Goal: Information Seeking & Learning: Check status

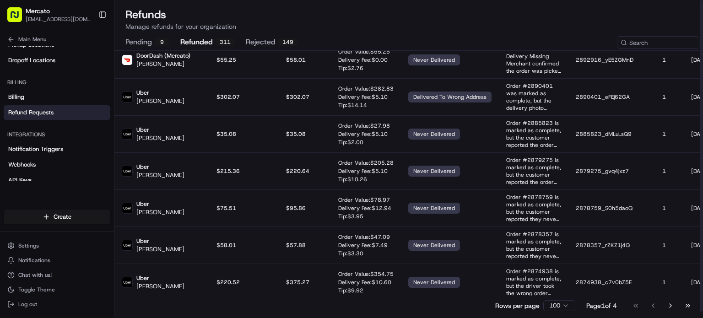
scroll to position [366, 0]
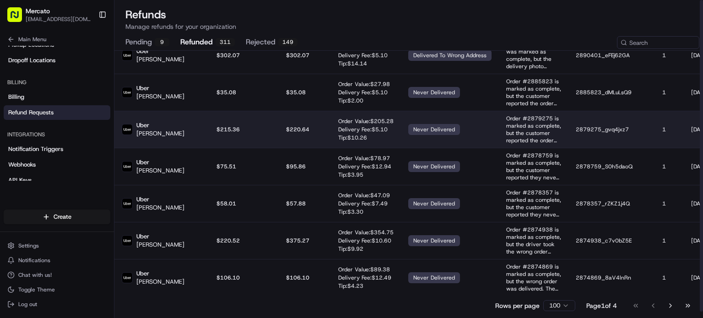
click at [282, 148] on td "$ 220.64" at bounding box center [305, 129] width 52 height 37
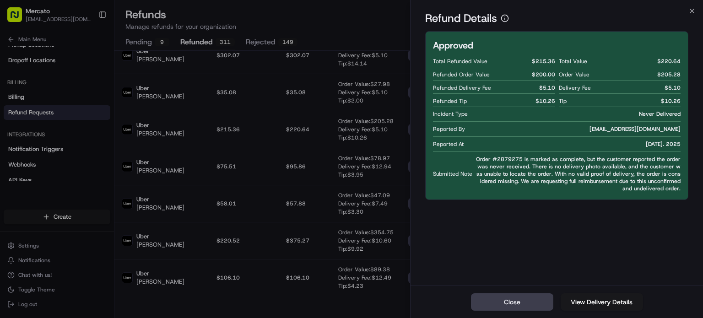
click at [522, 182] on span "Order #2879275 is marked as complete, but the customer reported the order was n…" at bounding box center [578, 174] width 205 height 37
copy span "2879275"
drag, startPoint x: 554, startPoint y: 67, endPoint x: 530, endPoint y: 70, distance: 24.9
click at [532, 65] on span "$ 215.36" at bounding box center [543, 61] width 23 height 7
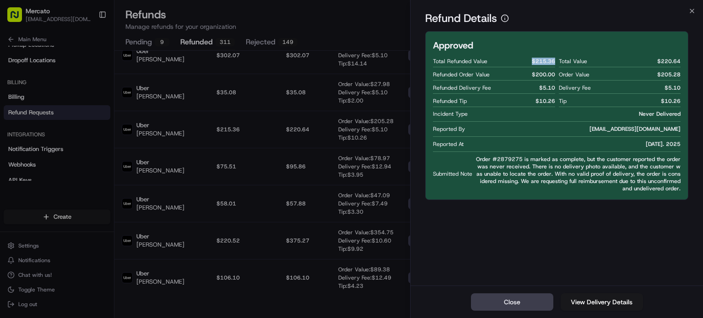
copy span "$ 215.36"
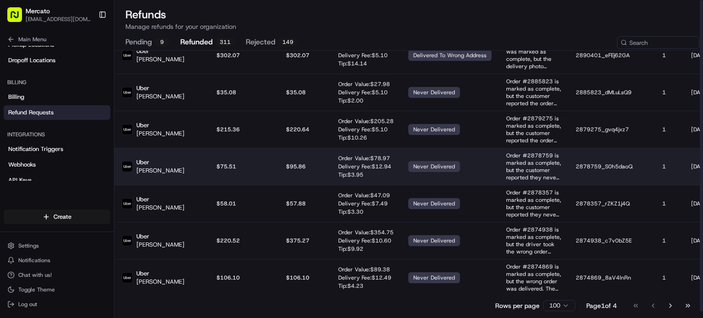
scroll to position [458, 0]
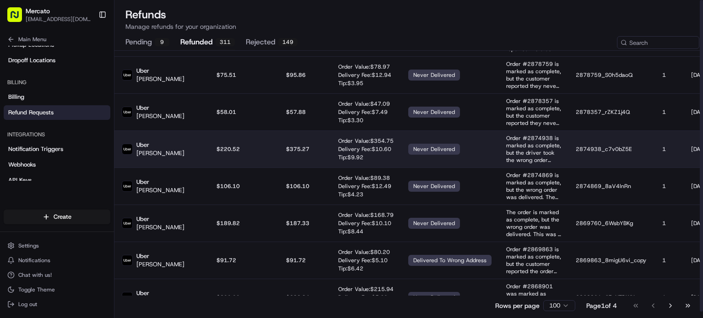
click at [276, 168] on td "$220.52" at bounding box center [244, 148] width 70 height 37
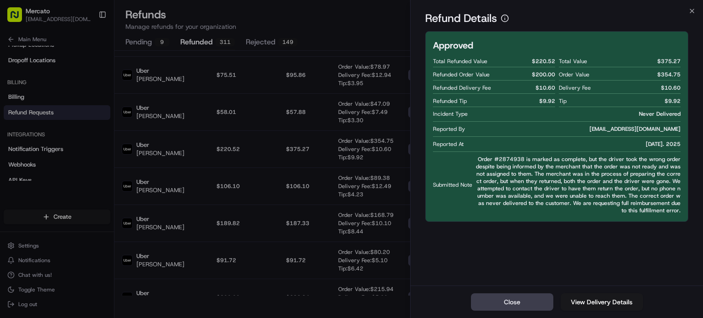
click at [526, 176] on span "Order #2874938 is marked as complete, but the driver took the wrong order despi…" at bounding box center [578, 185] width 205 height 59
copy span "2874938"
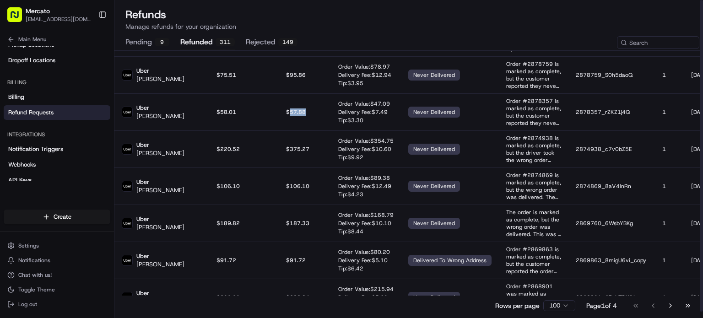
click at [300, 130] on td "$ 57.88" at bounding box center [305, 111] width 52 height 37
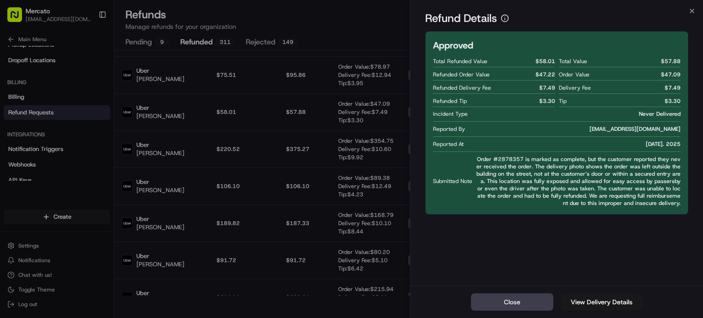
click at [532, 181] on span "Order #2878357 is marked as complete, but the customer reported they never rece…" at bounding box center [578, 181] width 205 height 51
copy span "2878357"
drag, startPoint x: 555, startPoint y: 69, endPoint x: 534, endPoint y: 69, distance: 21.5
click at [534, 69] on div "Total Refunded Value $ 58.01 Refunded Order Value $ 47.22 Refunded Delivery Fee…" at bounding box center [557, 131] width 248 height 152
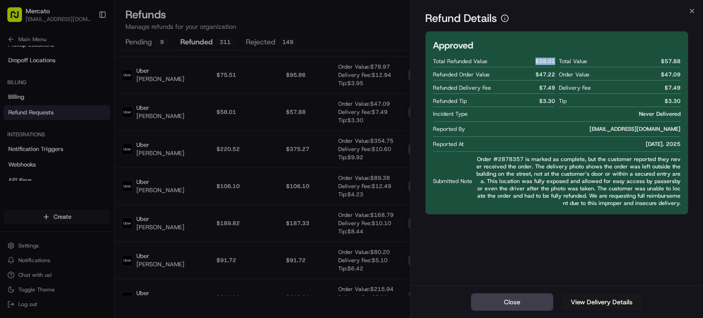
copy span "$ 58.01"
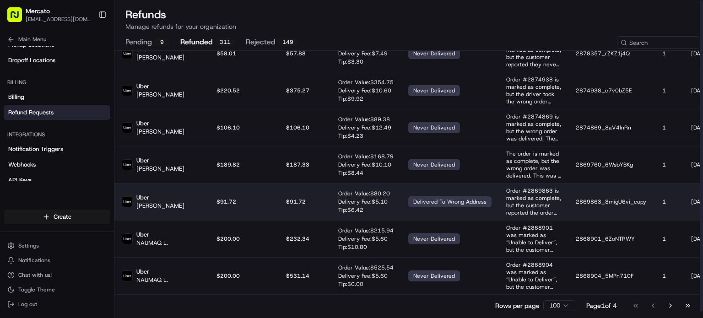
scroll to position [595, 0]
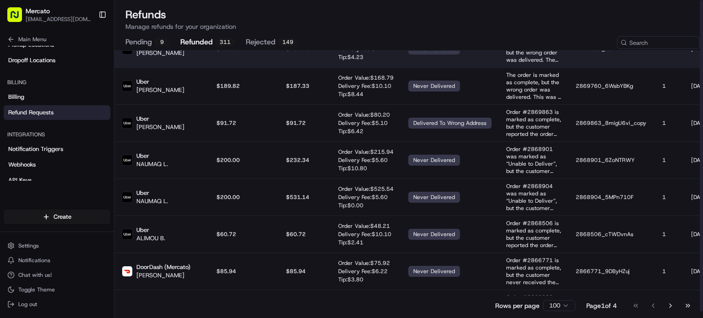
click at [279, 67] on td "$ 106.10" at bounding box center [305, 48] width 52 height 37
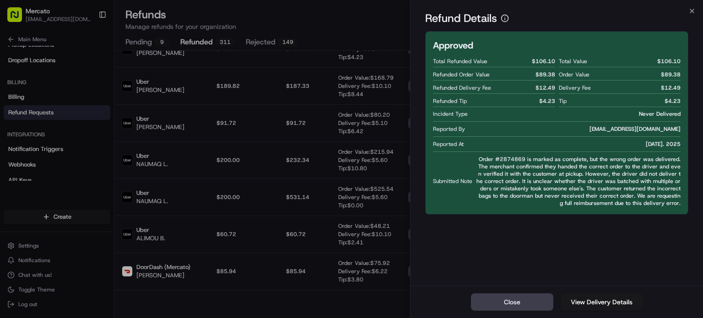
click at [522, 181] on span "Order #2874869 is marked as complete, but the wrong order was delivered. The me…" at bounding box center [578, 181] width 205 height 51
copy span "2874869"
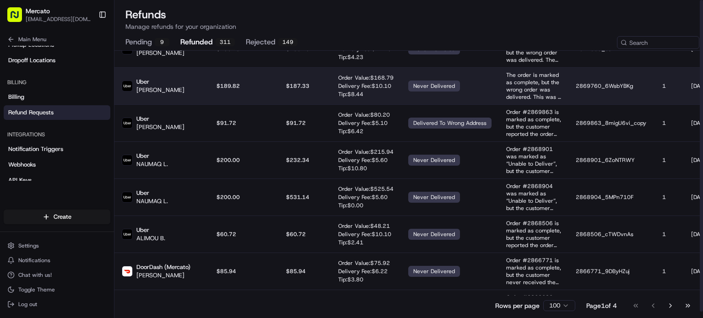
click at [266, 90] on p "$189.82" at bounding box center [244, 85] width 55 height 7
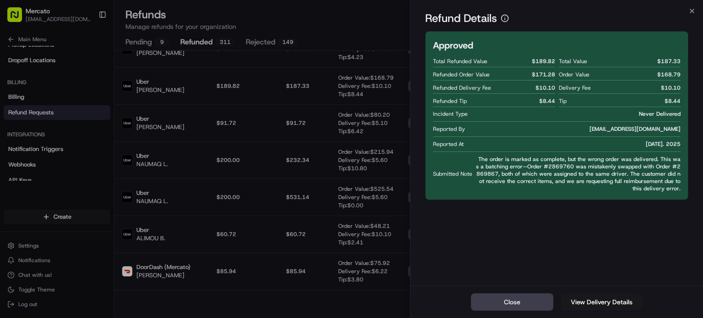
click at [554, 192] on span "The order is marked as complete, but the wrong order was delivered. This was a …" at bounding box center [578, 174] width 205 height 37
click at [603, 185] on span "The order is marked as complete, but the wrong order was delivered. This was a …" at bounding box center [578, 174] width 205 height 37
copy span "2869760"
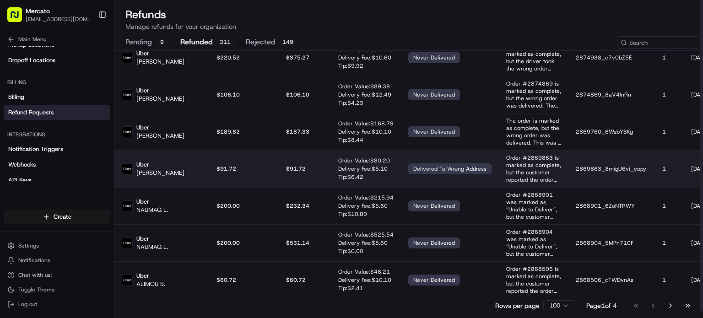
scroll to position [504, 0]
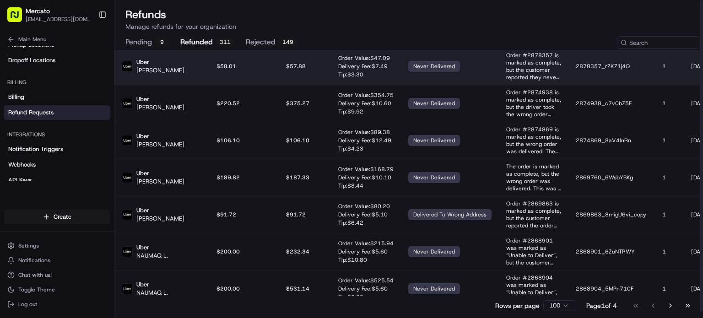
click at [298, 85] on td "$ 57.88" at bounding box center [305, 66] width 52 height 37
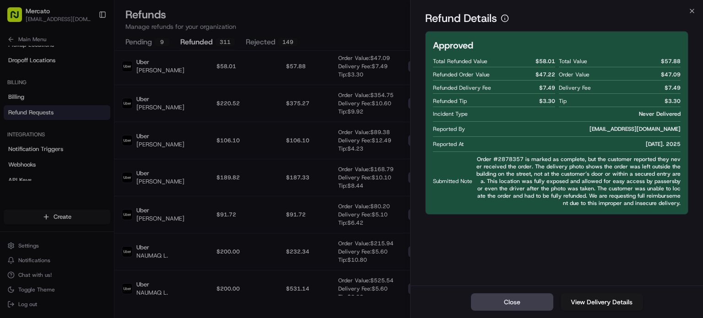
click at [527, 179] on span "Order #2878357 is marked as complete, but the customer reported they never rece…" at bounding box center [578, 181] width 205 height 51
copy span "2878357"
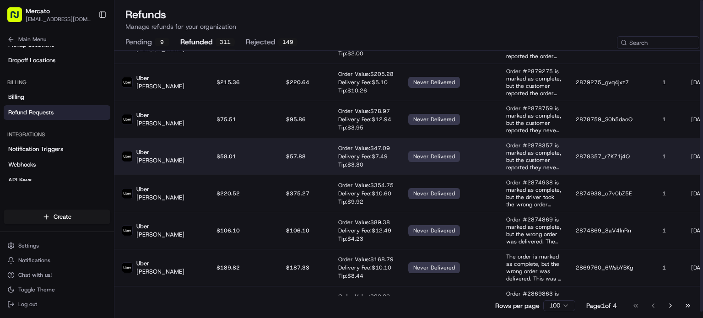
scroll to position [412, 0]
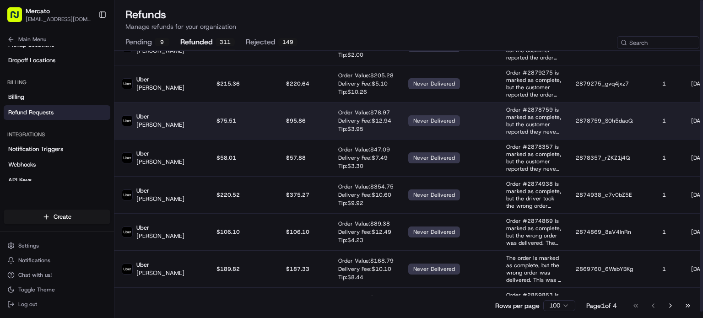
click at [304, 139] on td "$ 95.86" at bounding box center [305, 120] width 52 height 37
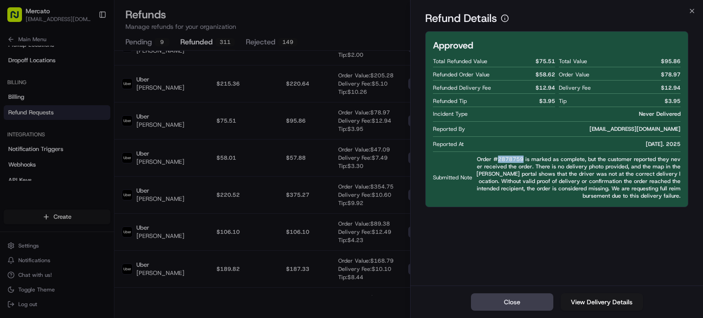
drag, startPoint x: 535, startPoint y: 176, endPoint x: 510, endPoint y: 175, distance: 25.7
click at [510, 175] on span "Order #2878759 is marked as complete, but the customer reported they never rece…" at bounding box center [578, 178] width 205 height 44
copy span "2878759"
drag, startPoint x: 553, startPoint y: 68, endPoint x: 533, endPoint y: 69, distance: 19.7
click at [536, 65] on span "$ 75.51" at bounding box center [546, 61] width 20 height 7
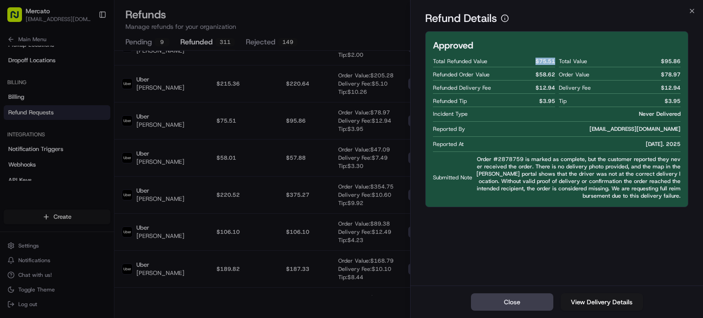
copy span "$ 75.51"
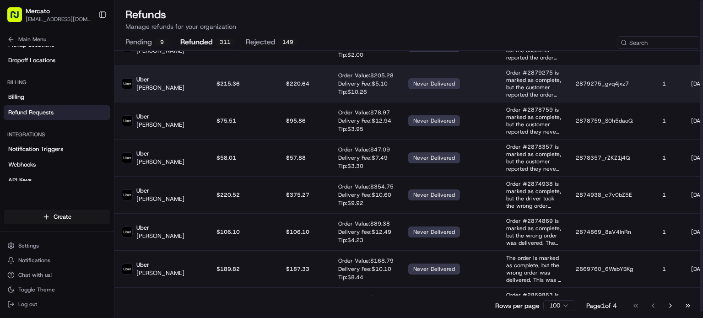
click at [315, 102] on td "$ 220.64" at bounding box center [305, 83] width 52 height 37
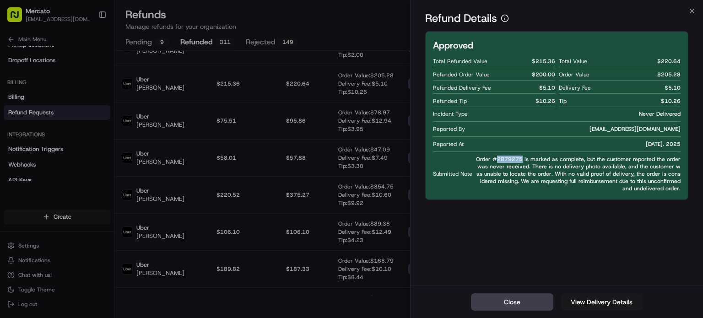
drag, startPoint x: 536, startPoint y: 176, endPoint x: 509, endPoint y: 180, distance: 27.3
click at [509, 180] on span "Order #2879275 is marked as complete, but the customer reported the order was n…" at bounding box center [578, 174] width 205 height 37
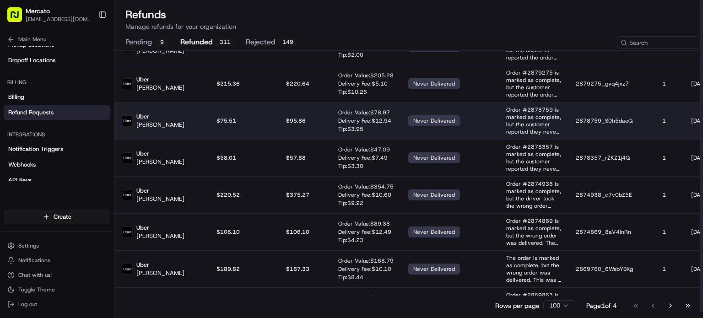
scroll to position [366, 0]
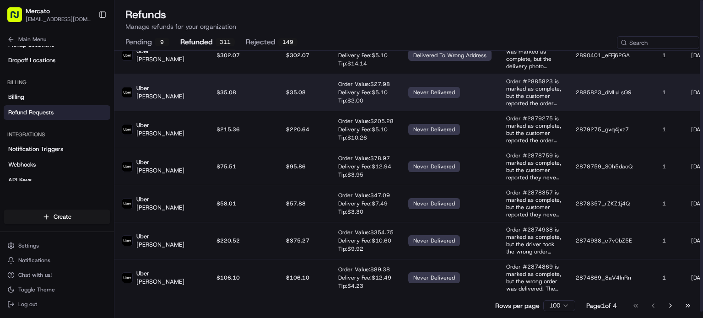
click at [324, 111] on td "$ 35.08" at bounding box center [305, 92] width 52 height 37
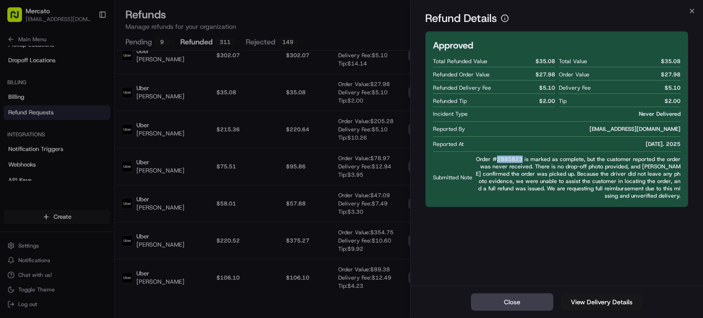
drag, startPoint x: 536, startPoint y: 178, endPoint x: 510, endPoint y: 178, distance: 25.2
click at [510, 178] on span "Order #2885823 is marked as complete, but the customer reported the order was n…" at bounding box center [578, 178] width 205 height 44
drag, startPoint x: 553, startPoint y: 71, endPoint x: 535, endPoint y: 69, distance: 18.4
click at [536, 65] on span "$ 35.08" at bounding box center [546, 61] width 20 height 7
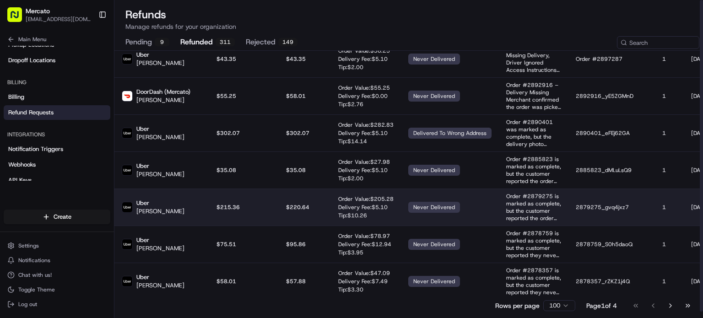
scroll to position [275, 0]
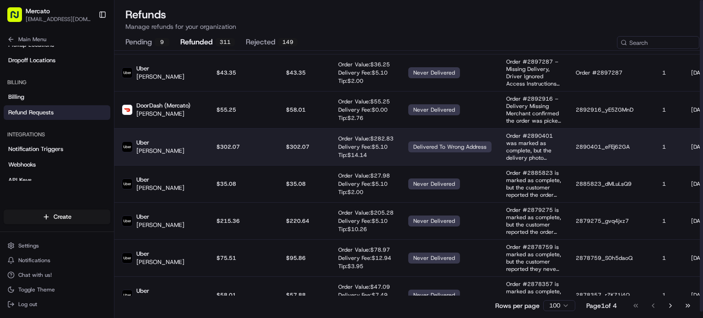
click at [329, 165] on td "$ 302.07" at bounding box center [305, 146] width 52 height 37
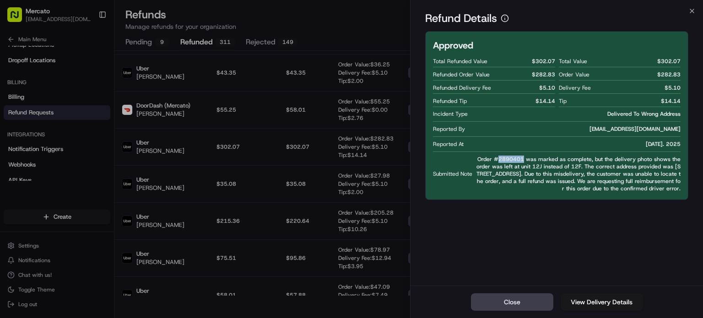
drag, startPoint x: 537, startPoint y: 177, endPoint x: 511, endPoint y: 177, distance: 26.1
click at [511, 177] on span "Order #2890401 was marked as complete, but the delivery photo shows the order w…" at bounding box center [578, 174] width 205 height 37
drag, startPoint x: 511, startPoint y: 177, endPoint x: 510, endPoint y: 185, distance: 8.3
click at [510, 185] on span "Order #2890401 was marked as complete, but the delivery photo shows the order w…" at bounding box center [578, 174] width 205 height 37
drag, startPoint x: 538, startPoint y: 178, endPoint x: 511, endPoint y: 180, distance: 26.2
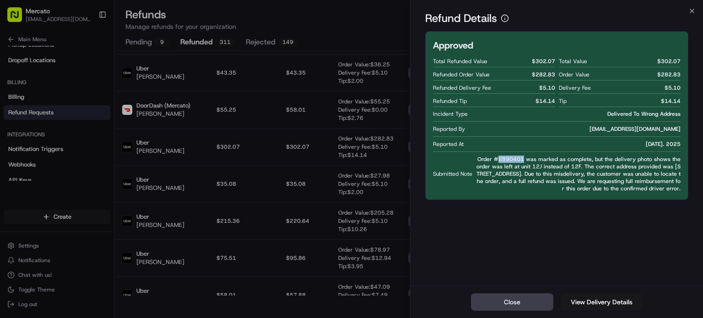
click at [511, 180] on span "Order #2890401 was marked as complete, but the delivery photo shows the order w…" at bounding box center [578, 174] width 205 height 37
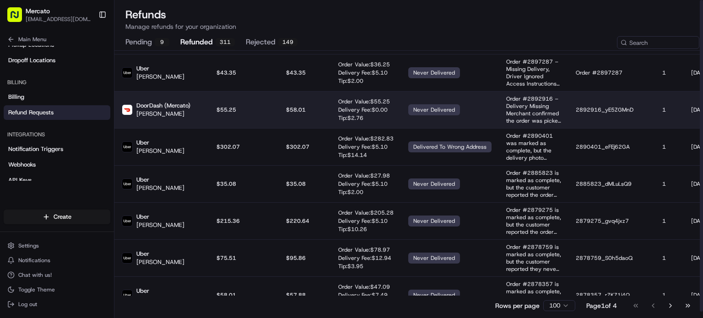
click at [317, 114] on p "$ 58.01" at bounding box center [305, 109] width 38 height 7
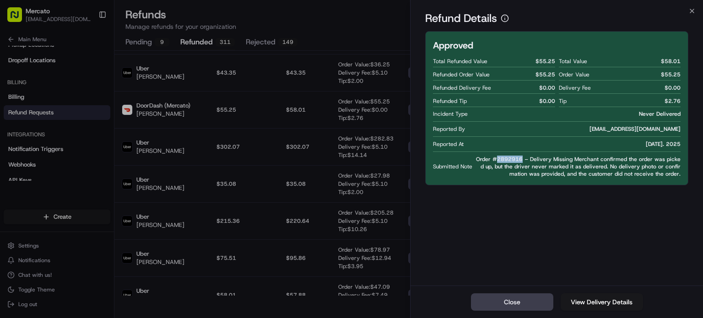
drag, startPoint x: 536, startPoint y: 180, endPoint x: 509, endPoint y: 179, distance: 26.6
click at [509, 178] on span "Order #2892916 – Delivery Missing Merchant confirmed the order was picked up, b…" at bounding box center [578, 167] width 205 height 22
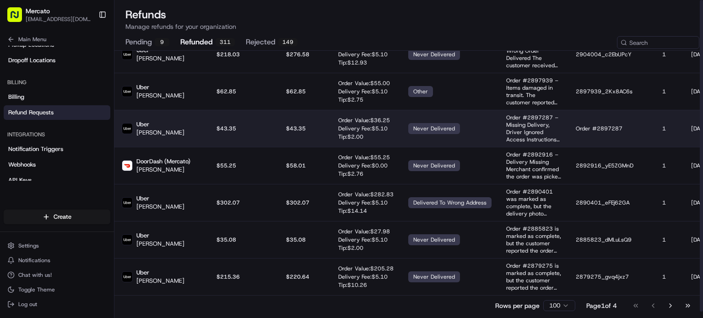
scroll to position [229, 0]
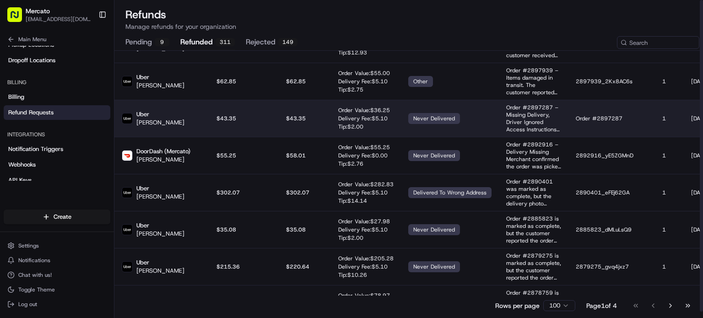
click at [326, 137] on td "$ 43.35" at bounding box center [305, 118] width 52 height 37
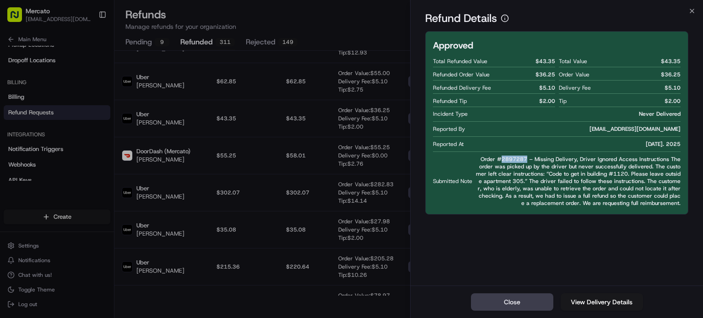
drag, startPoint x: 535, startPoint y: 178, endPoint x: 506, endPoint y: 178, distance: 28.4
click at [506, 178] on span "Order #2897287 – Missing Delivery, Driver Ignored Access Instructions The order…" at bounding box center [578, 181] width 205 height 51
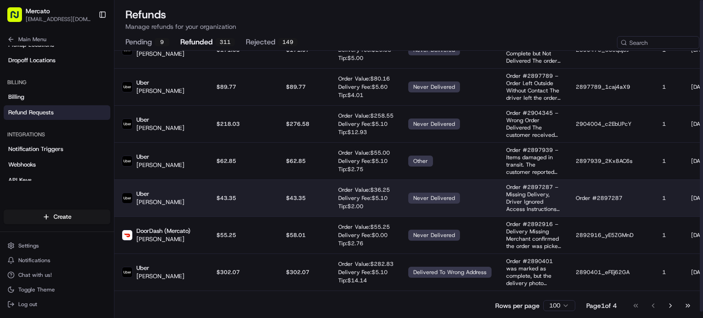
scroll to position [137, 0]
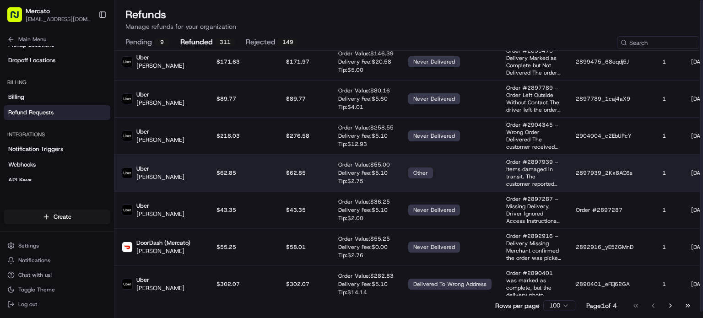
click at [321, 177] on p "$ 62.85" at bounding box center [305, 172] width 38 height 7
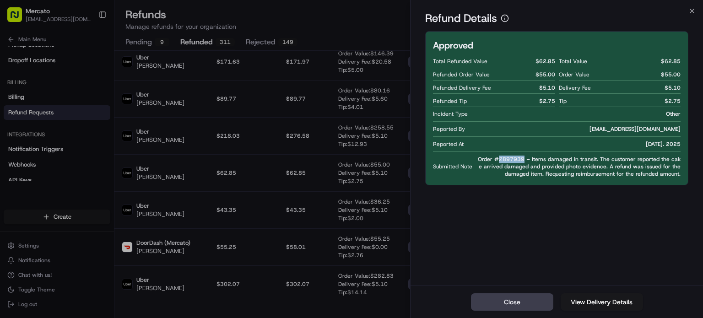
drag, startPoint x: 535, startPoint y: 178, endPoint x: 509, endPoint y: 179, distance: 26.6
click at [509, 178] on span "Order #2897939 – Items damaged in transit. The customer reported the cake arriv…" at bounding box center [578, 167] width 205 height 22
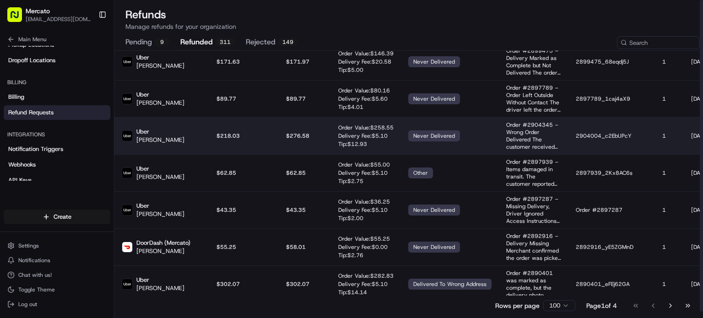
click at [275, 154] on td "$218.03" at bounding box center [244, 135] width 70 height 37
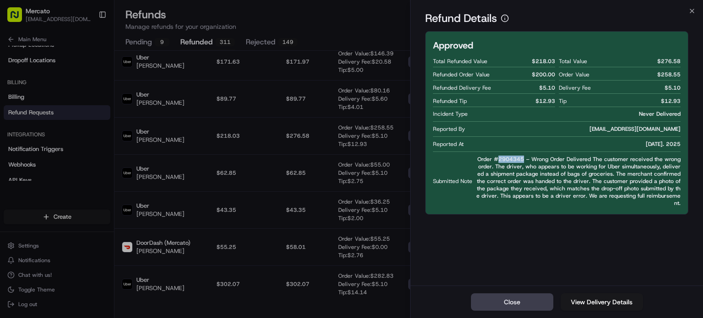
drag, startPoint x: 537, startPoint y: 177, endPoint x: 511, endPoint y: 178, distance: 25.6
click at [511, 178] on span "Order #2904345 – Wrong Order Delivered The customer received the wrong order. T…" at bounding box center [578, 181] width 205 height 51
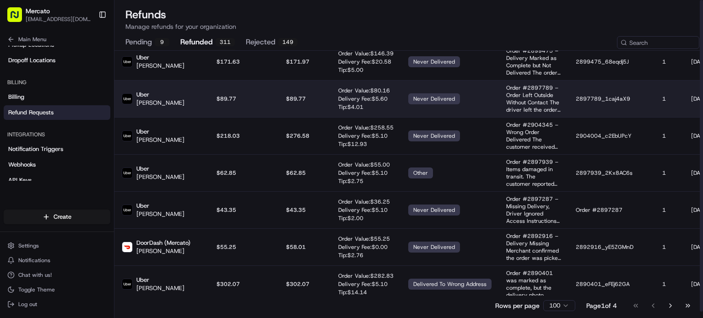
scroll to position [46, 0]
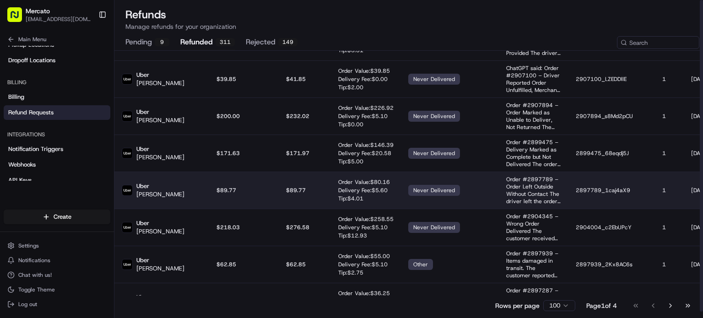
click at [309, 194] on p "$ 89.77" at bounding box center [305, 190] width 38 height 7
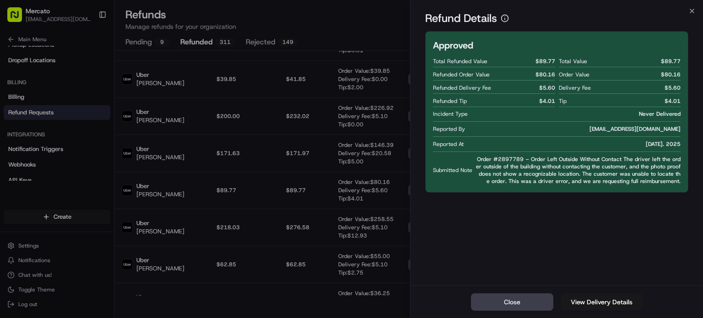
click at [525, 177] on span "Order #2897789 – Order Left Outside Without Contact The driver left the order o…" at bounding box center [578, 170] width 205 height 29
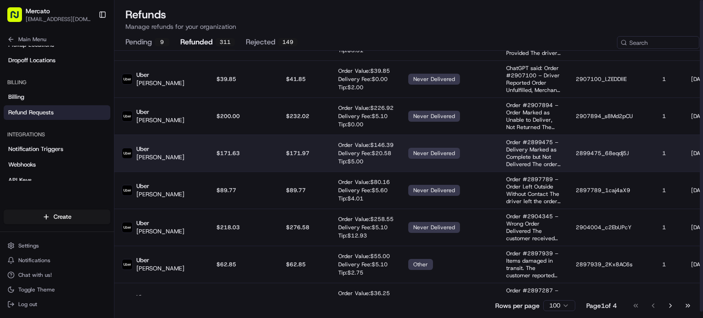
click at [303, 172] on td "$ 171.97" at bounding box center [305, 153] width 52 height 37
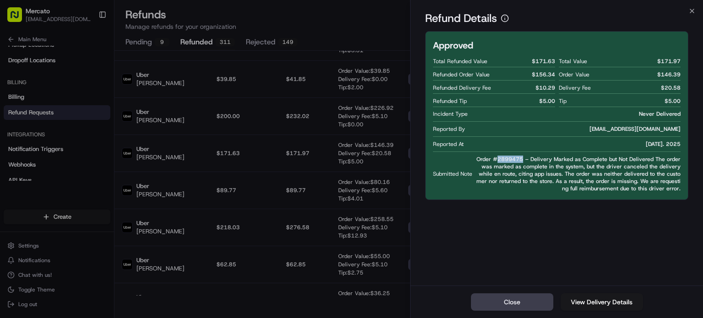
drag, startPoint x: 535, startPoint y: 179, endPoint x: 508, endPoint y: 179, distance: 26.6
click at [508, 179] on span "Order #2899475 – Delivery Marked as Complete but Not Delivered The order was ma…" at bounding box center [578, 174] width 205 height 37
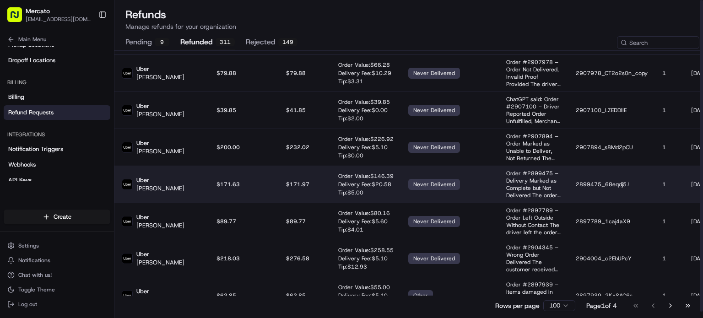
scroll to position [0, 0]
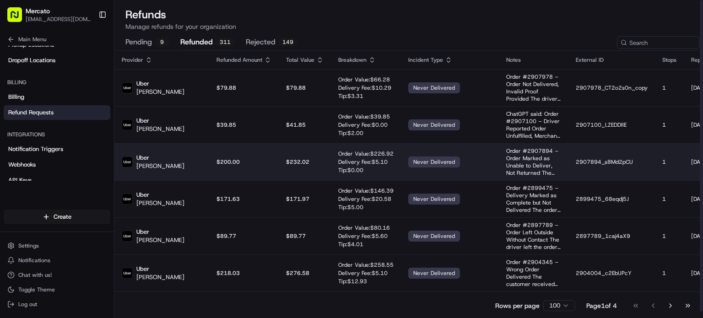
click at [324, 166] on p "$ 232.02" at bounding box center [305, 161] width 38 height 7
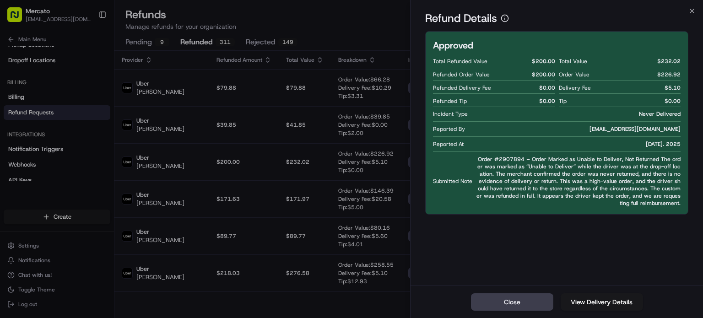
click at [529, 175] on span "Order #2907894 – Order Marked as Unable to Deliver, Not Returned The order was …" at bounding box center [578, 181] width 205 height 51
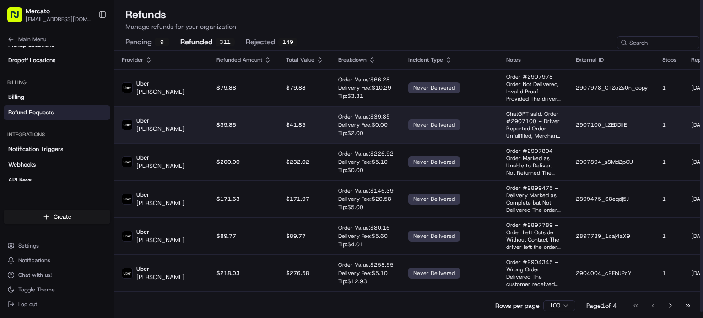
click at [304, 129] on p "$ 41.85" at bounding box center [305, 124] width 38 height 7
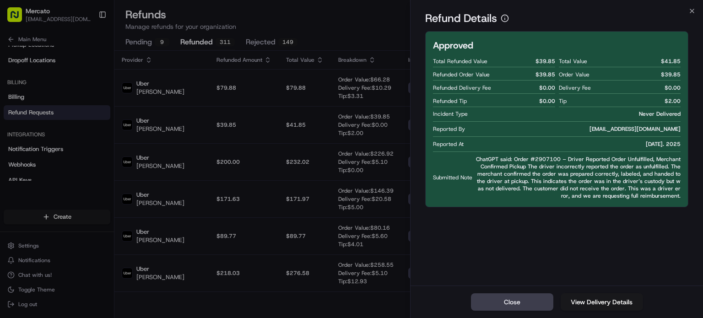
click at [566, 177] on span "ChatGPT said: Order #2907100 – Driver Reported Order Unfulfilled, Merchant Conf…" at bounding box center [578, 178] width 205 height 44
drag, startPoint x: 566, startPoint y: 177, endPoint x: 569, endPoint y: 182, distance: 6.0
click at [569, 182] on span "ChatGPT said: Order #2907100 – Driver Reported Order Unfulfilled, Merchant Conf…" at bounding box center [578, 178] width 205 height 44
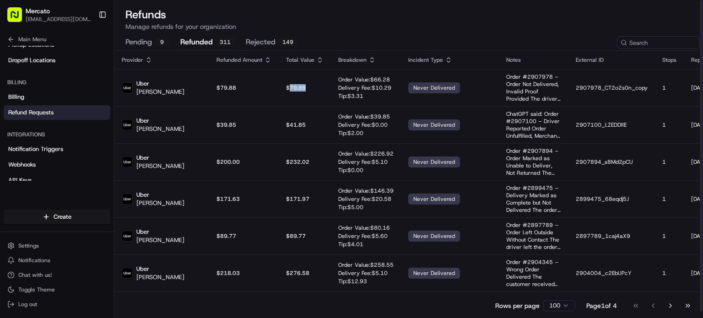
click at [291, 92] on p "$ 79.88" at bounding box center [305, 87] width 38 height 7
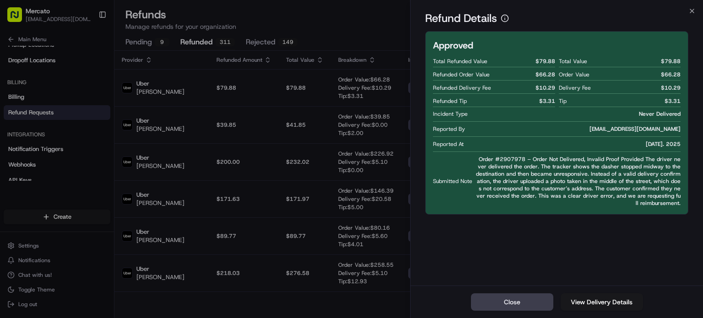
click at [517, 178] on span "Order #2907978 – Order Not Delivered, Invalid Proof Provided The driver never d…" at bounding box center [578, 181] width 205 height 51
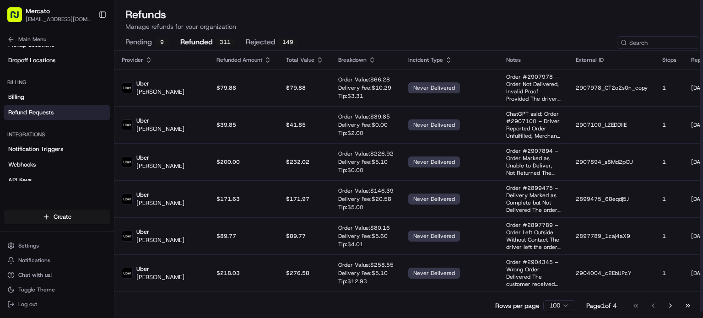
click at [159, 46] on button "pending 9" at bounding box center [147, 43] width 44 height 16
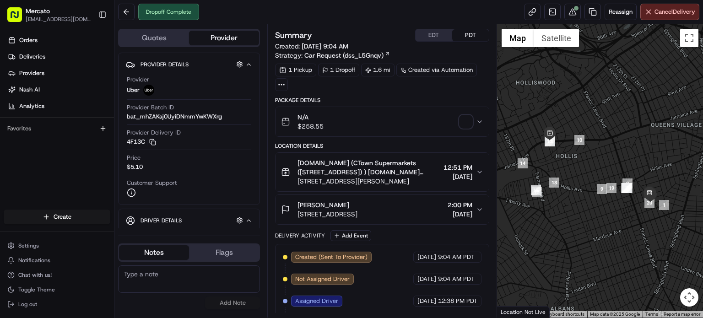
click at [487, 224] on button "[PERSON_NAME] [STREET_ADDRESS] 2:00 PM [DATE]" at bounding box center [382, 209] width 213 height 29
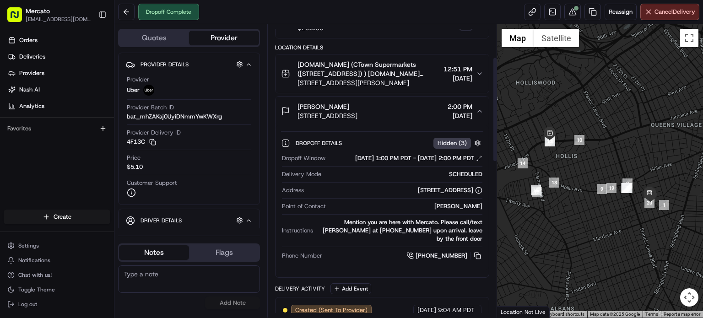
scroll to position [92, 0]
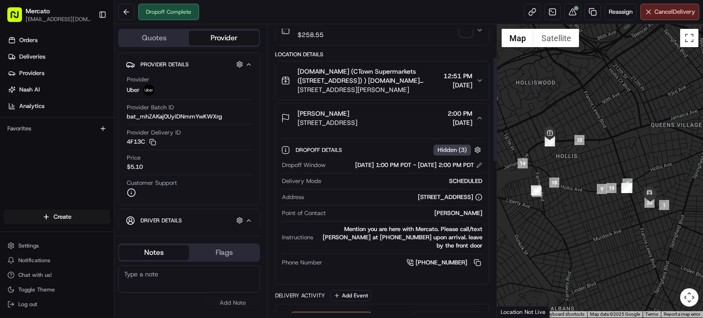
click at [470, 81] on span "12:51 PM" at bounding box center [458, 75] width 29 height 9
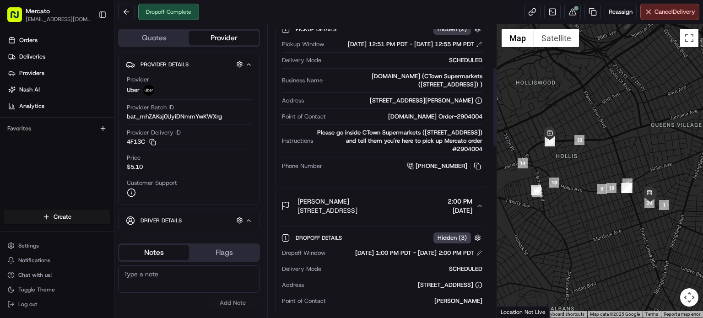
scroll to position [183, 0]
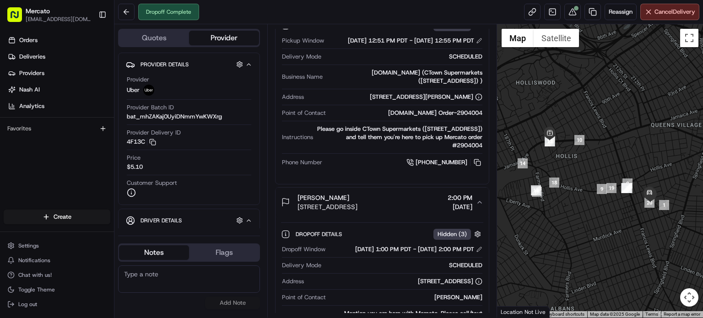
click at [321, 150] on div "Please go inside CTown Supermarkets ([STREET_ADDRESS]) and tell them you're her…" at bounding box center [400, 137] width 166 height 25
copy div "2904004"
